Goal: Task Accomplishment & Management: Manage account settings

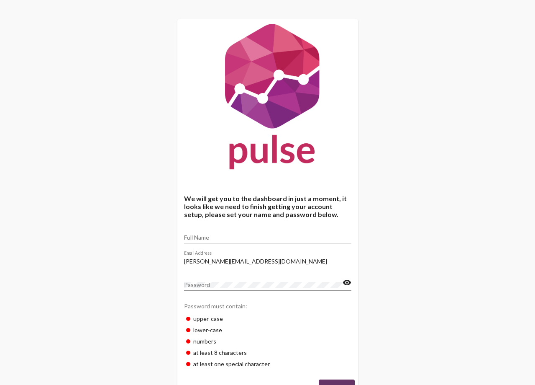
click at [220, 237] on input "Full Name" at bounding box center [267, 237] width 167 height 7
type input "Sarah McClellan"
click at [206, 279] on div "Password" at bounding box center [263, 282] width 159 height 16
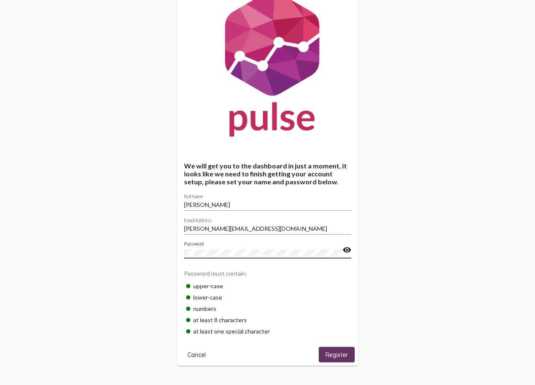
click at [192, 355] on span "Cancel" at bounding box center [197, 355] width 18 height 8
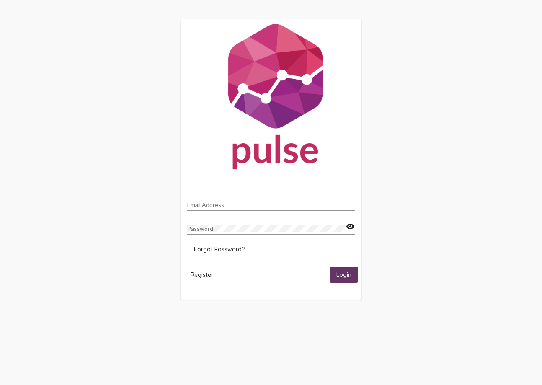
click at [200, 201] on input "Email Address" at bounding box center [270, 204] width 167 height 7
click at [329, 267] on button "Login" at bounding box center [343, 274] width 28 height 15
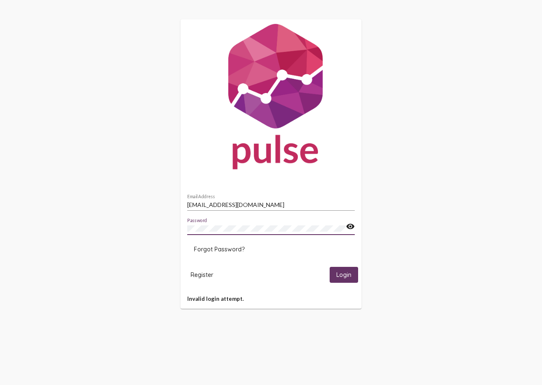
drag, startPoint x: 337, startPoint y: 276, endPoint x: 334, endPoint y: 270, distance: 6.6
click at [340, 275] on span "Login" at bounding box center [343, 275] width 15 height 8
click at [348, 275] on span "Login" at bounding box center [343, 275] width 15 height 8
drag, startPoint x: 264, startPoint y: 205, endPoint x: 163, endPoint y: 208, distance: 100.5
click at [163, 208] on div "slmcclellan36@gmail.com Email Address Password visibility Forgot Password? Regi…" at bounding box center [271, 164] width 542 height 328
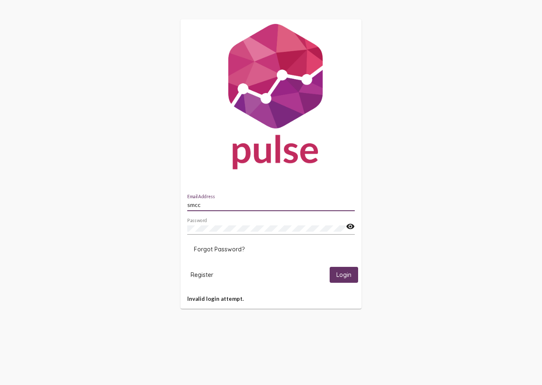
type input "smcclellan@pohoc.org"
click at [343, 273] on span "Login" at bounding box center [343, 275] width 15 height 8
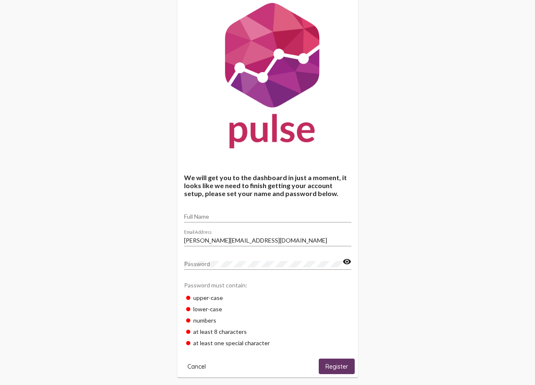
scroll to position [33, 0]
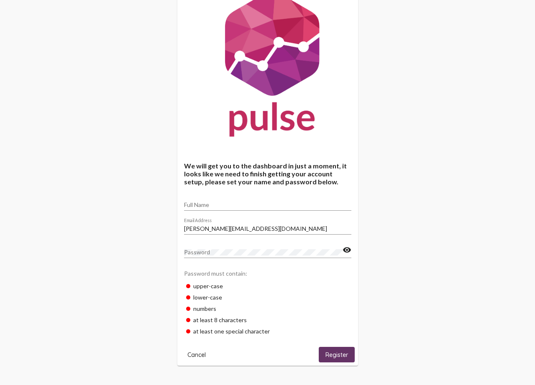
drag, startPoint x: 243, startPoint y: 226, endPoint x: 229, endPoint y: 225, distance: 13.9
click at [239, 226] on input "[PERSON_NAME][EMAIL_ADDRESS][DOMAIN_NAME]" at bounding box center [267, 228] width 167 height 7
